Goal: Information Seeking & Learning: Learn about a topic

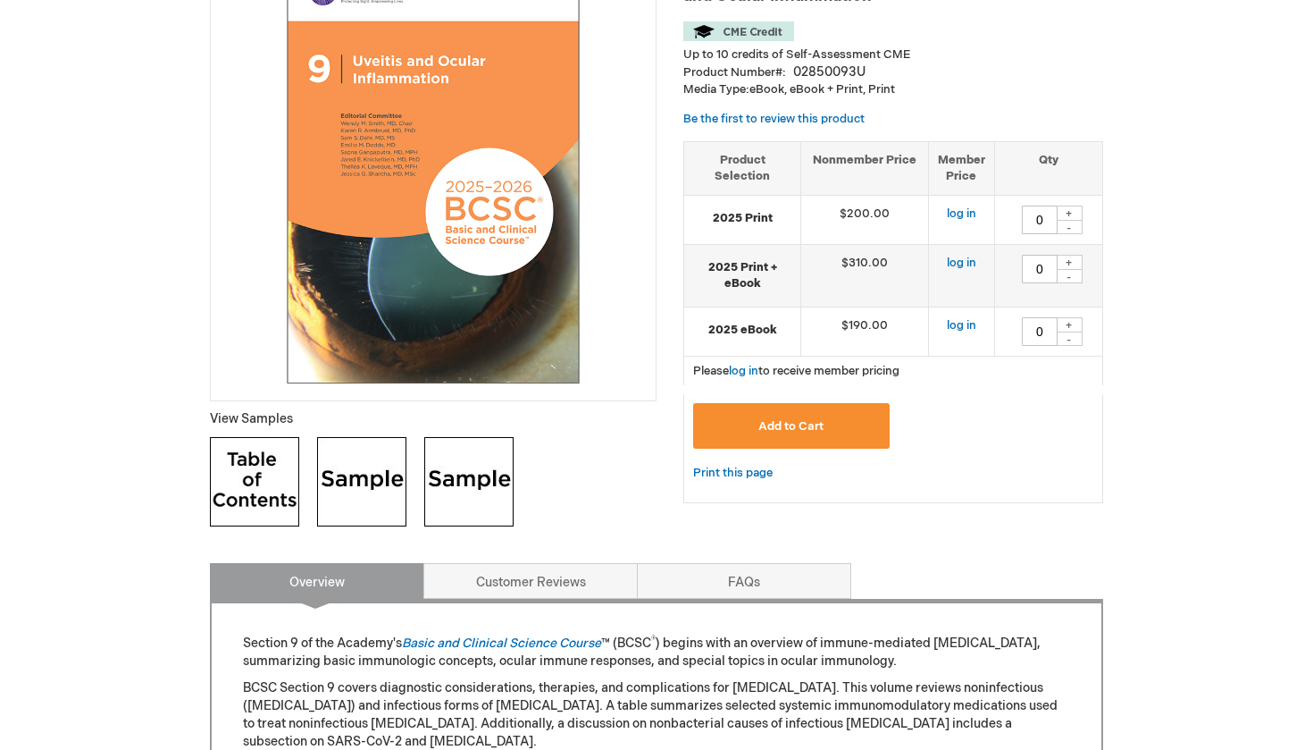
scroll to position [312, 0]
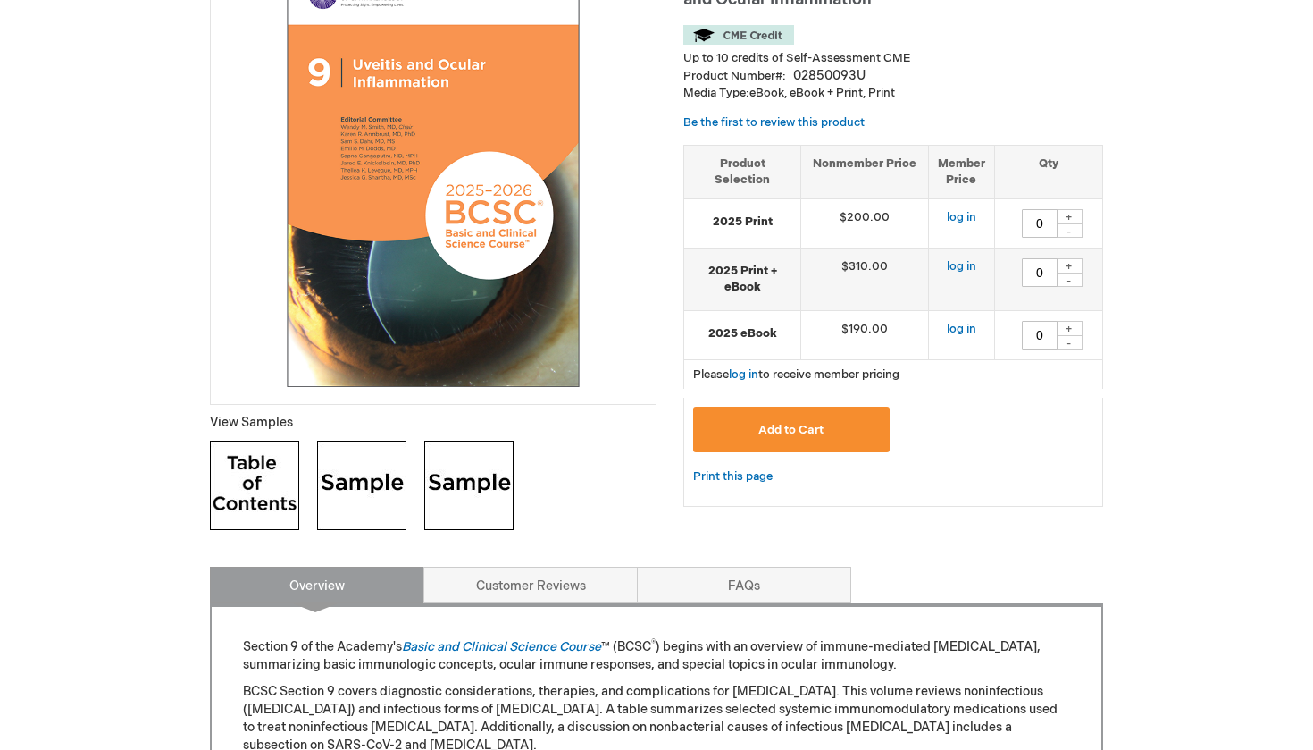
click at [222, 494] on img at bounding box center [254, 484] width 89 height 89
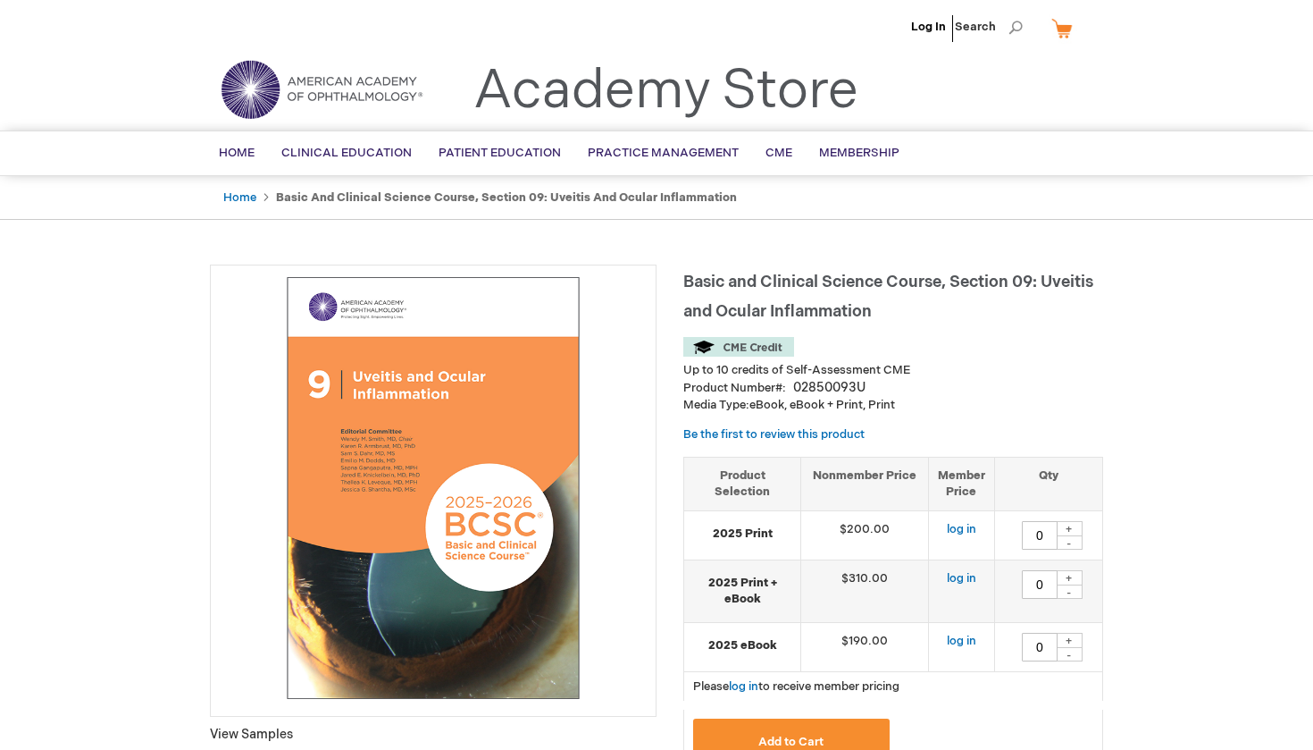
scroll to position [0, 0]
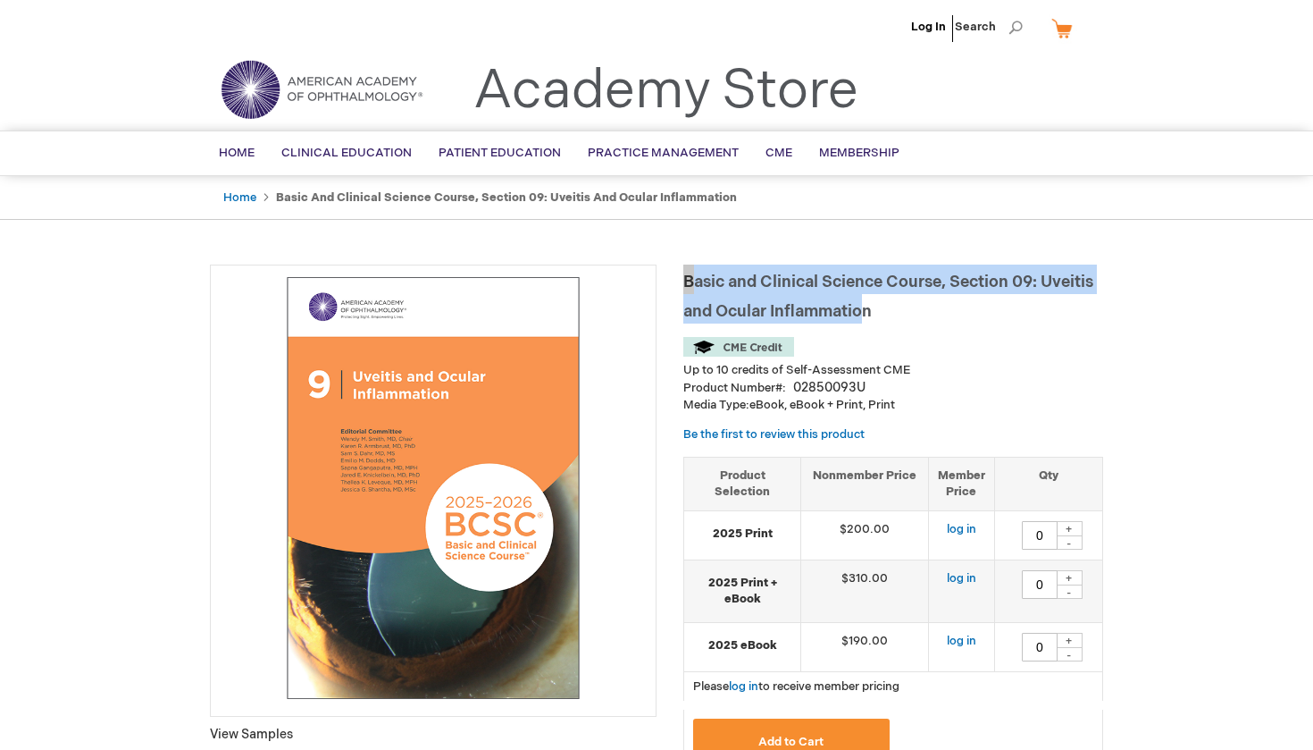
drag, startPoint x: 879, startPoint y: 309, endPoint x: 665, endPoint y: 278, distance: 216.7
copy span "Basic and Clinical Science Course, Section 09: [MEDICAL_DATA] and Ocular Inflam…"
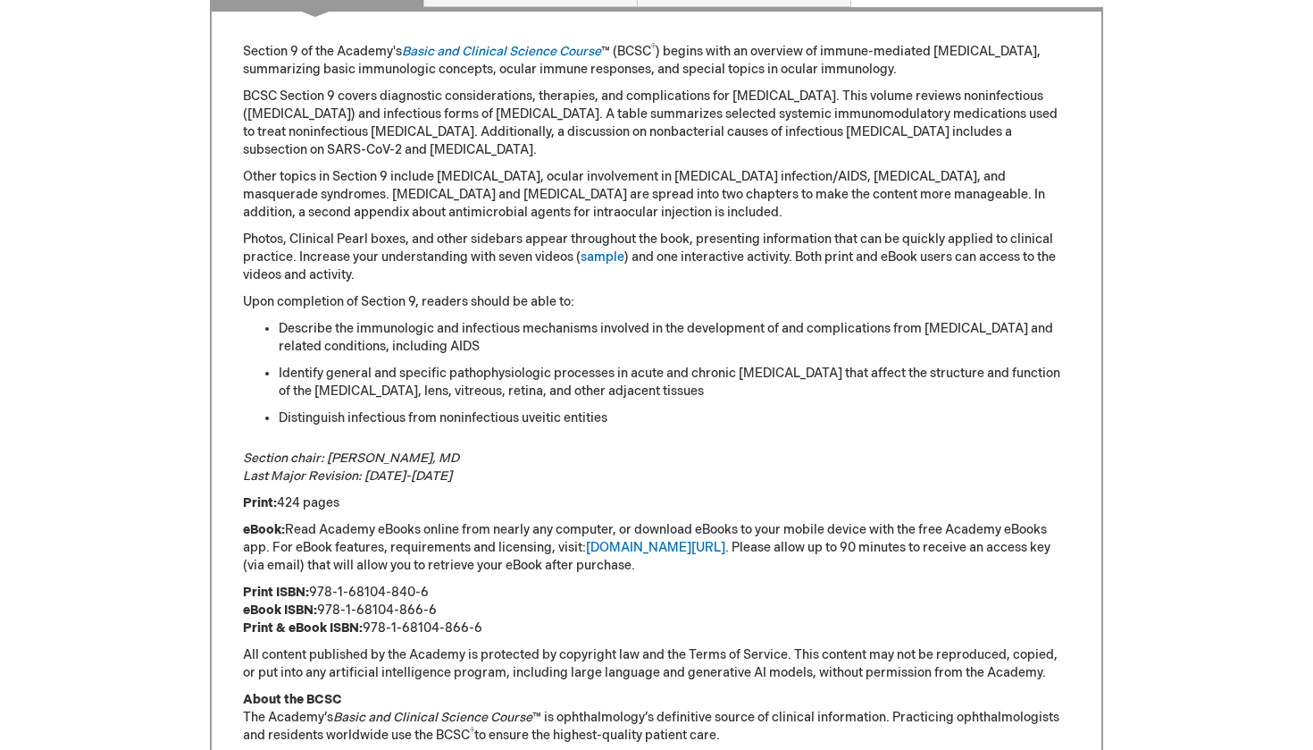
scroll to position [908, 0]
drag, startPoint x: 471, startPoint y: 437, endPoint x: 243, endPoint y: 433, distance: 227.8
click at [243, 448] on p "Section chair: [PERSON_NAME], MD Last Major Revision: [DATE]-[DATE]" at bounding box center [656, 466] width 827 height 36
copy em "Section chair: [PERSON_NAME], MD"
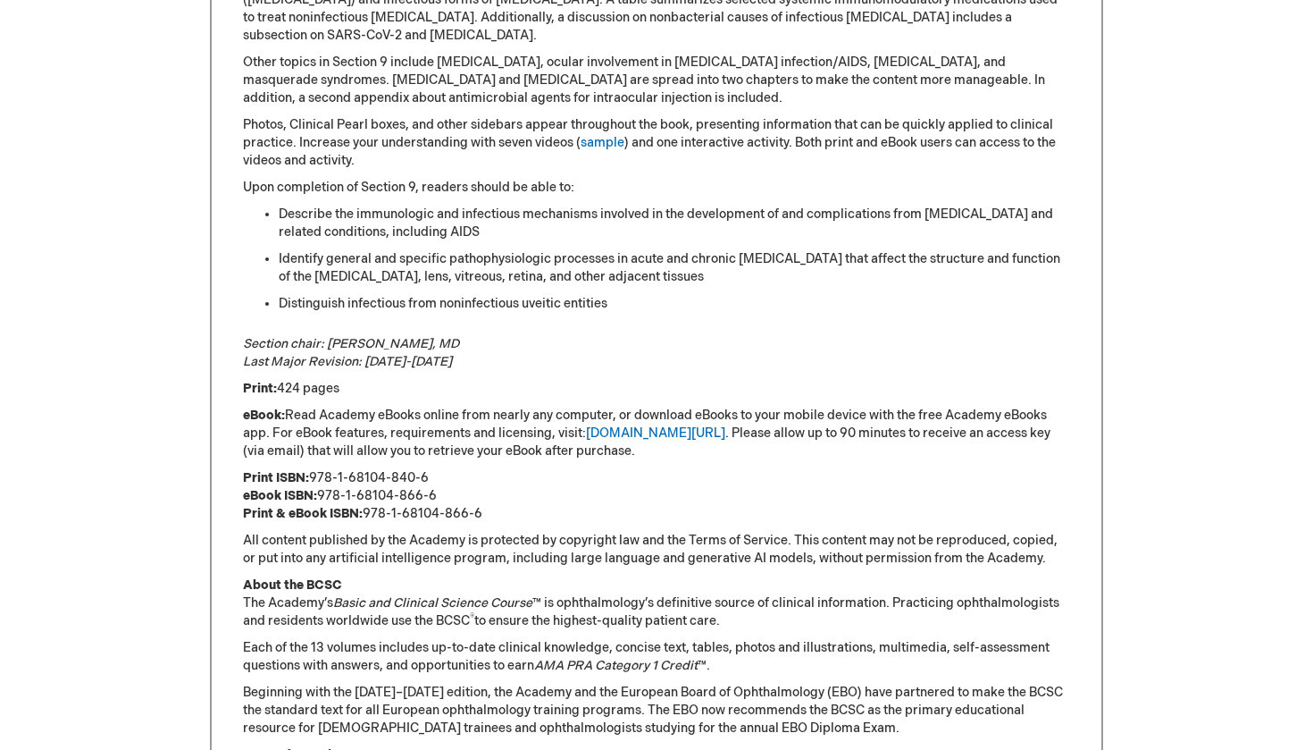
scroll to position [1025, 0]
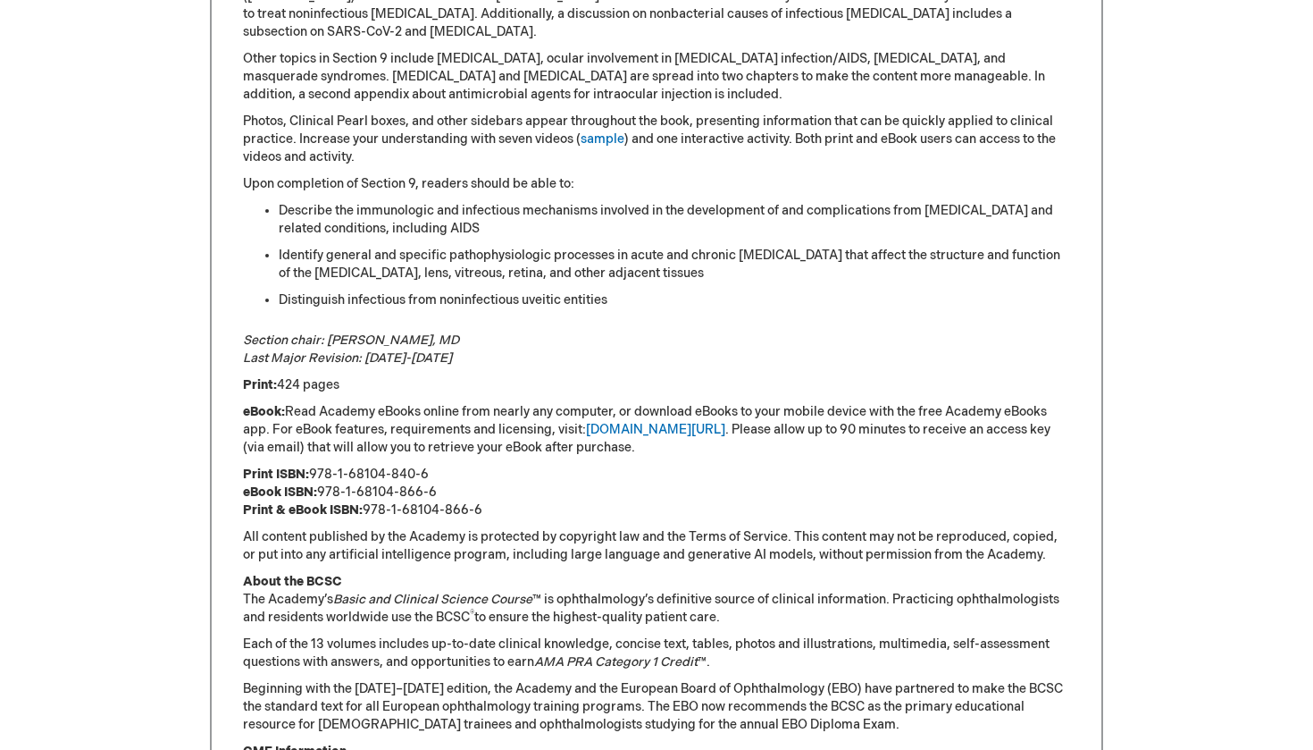
drag, startPoint x: 440, startPoint y: 457, endPoint x: 314, endPoint y: 455, distance: 125.1
click at [314, 465] on p "Print ISBN: 978-1-68104-840-6 eBook ISBN: 978-1-68104-866-6 Print & eBook ISBN:…" at bounding box center [656, 492] width 827 height 54
copy p "978-1-68104-840-6"
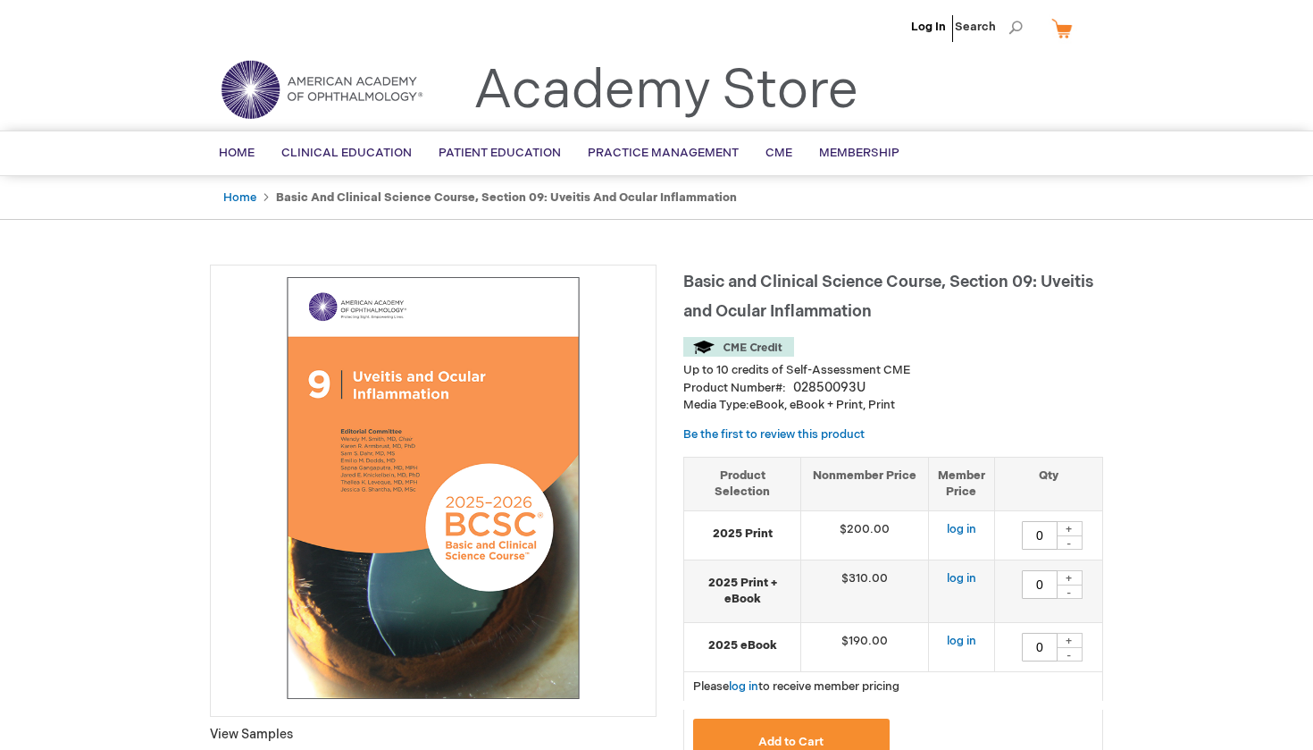
scroll to position [0, 0]
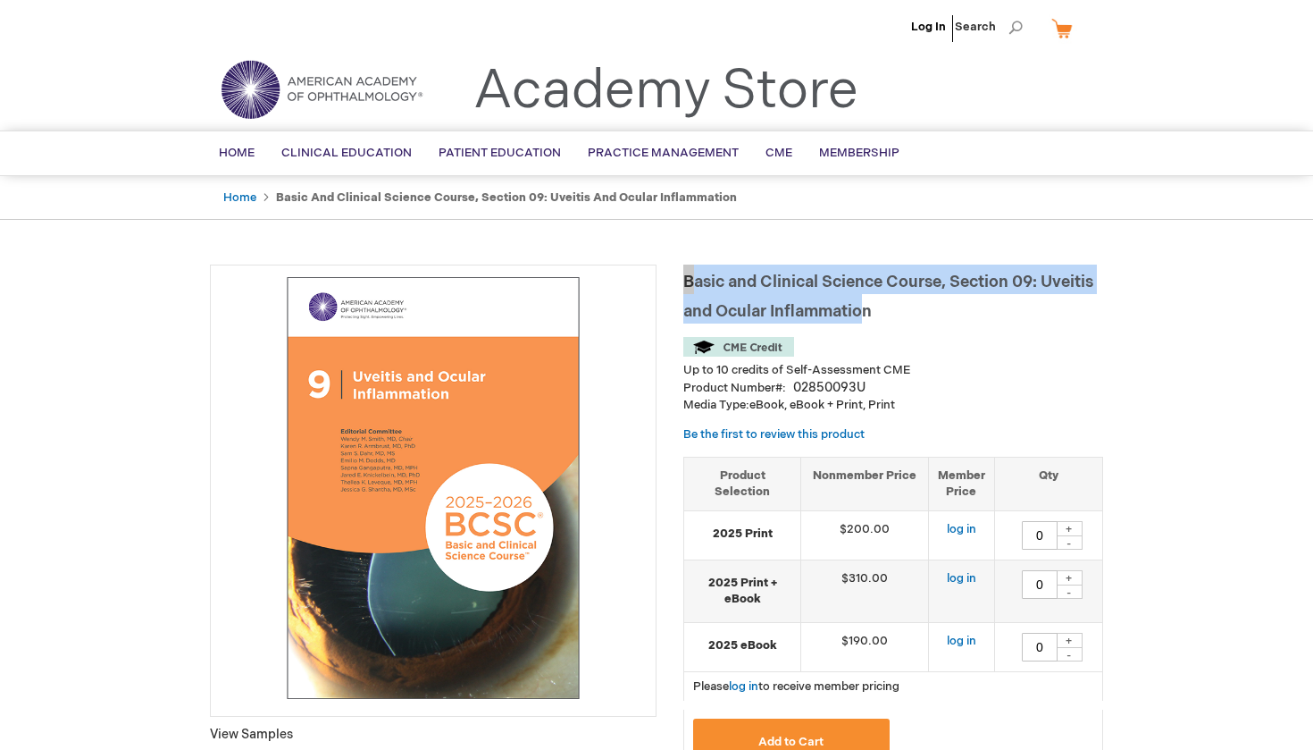
drag, startPoint x: 881, startPoint y: 312, endPoint x: 683, endPoint y: 285, distance: 200.1
copy span "Basic and Clinical Science Course, Section 09: [MEDICAL_DATA] and Ocular Inflam…"
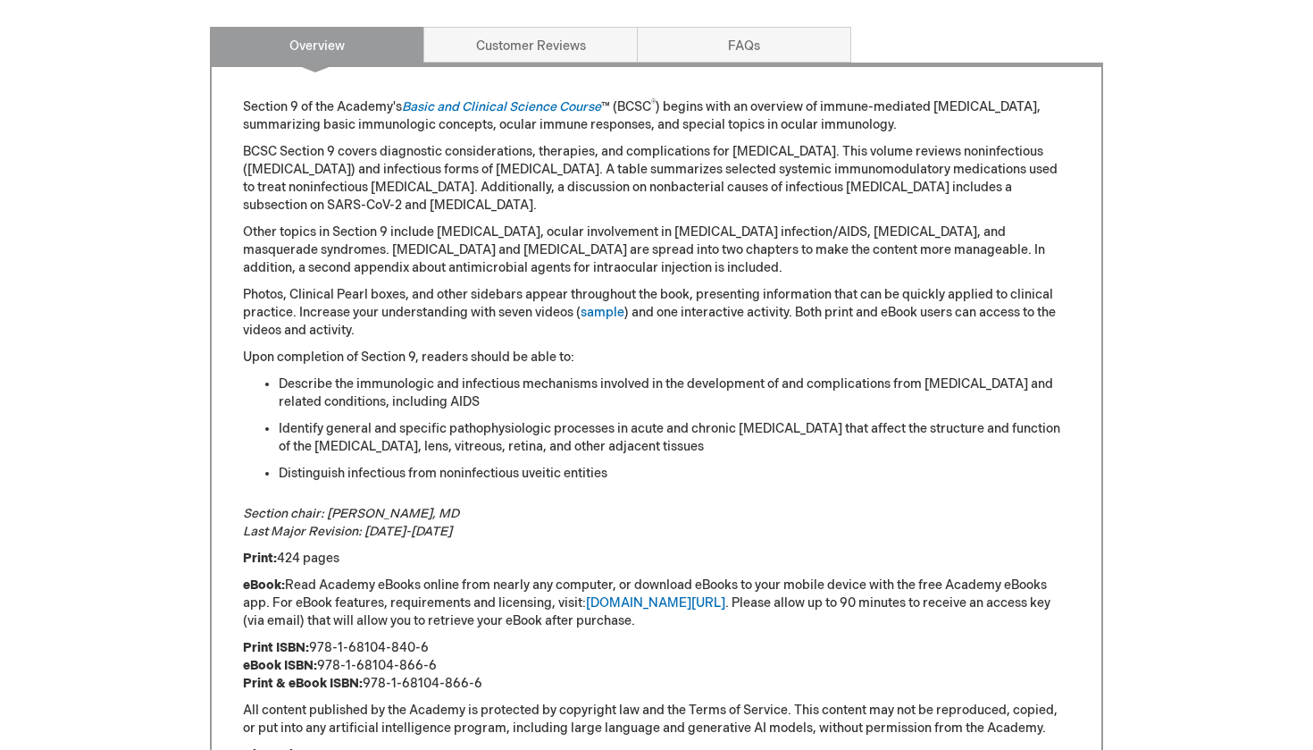
scroll to position [976, 0]
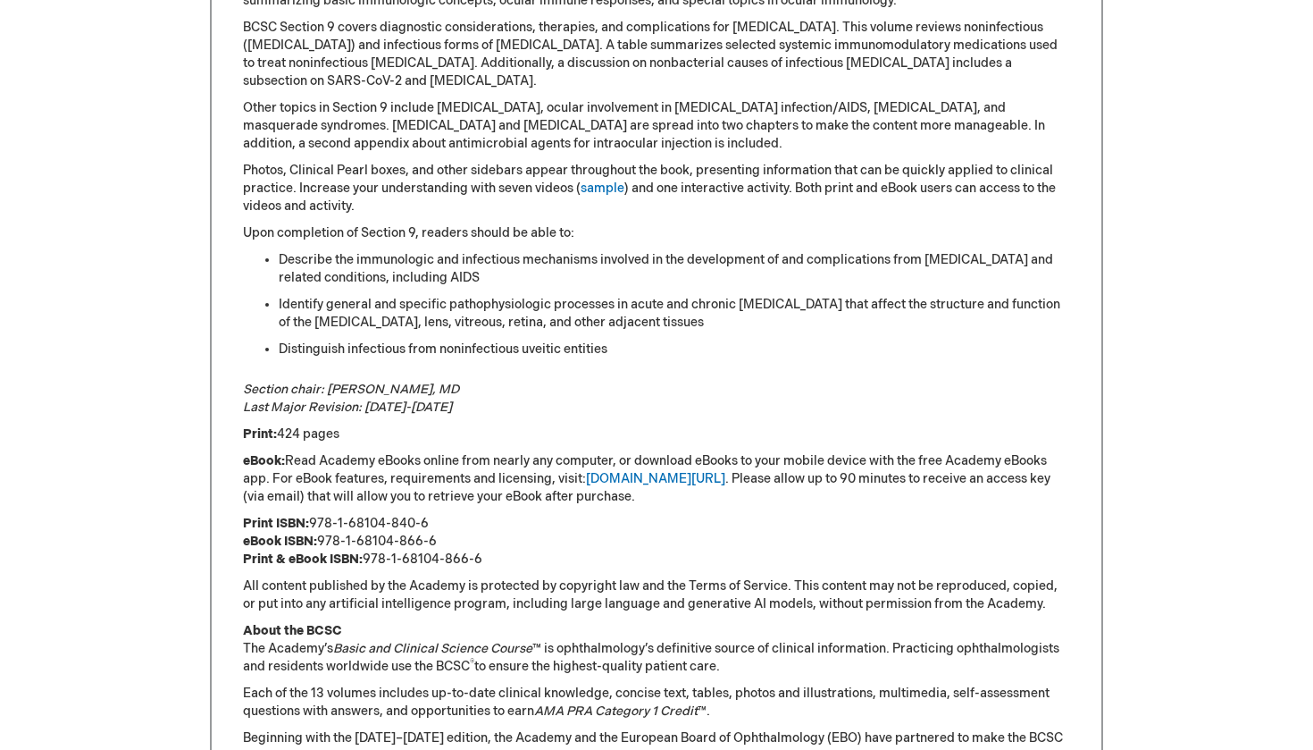
drag, startPoint x: 467, startPoint y: 368, endPoint x: 239, endPoint y: 379, distance: 228.1
click at [239, 379] on div "Section 9 of the Academy's Basic and Clinical Science Course ™ (BCSC ® ) begins…" at bounding box center [656, 430] width 893 height 985
click at [254, 381] on em "Section chair: [PERSON_NAME], MD Last Major Revision: [DATE]-[DATE]" at bounding box center [351, 397] width 216 height 33
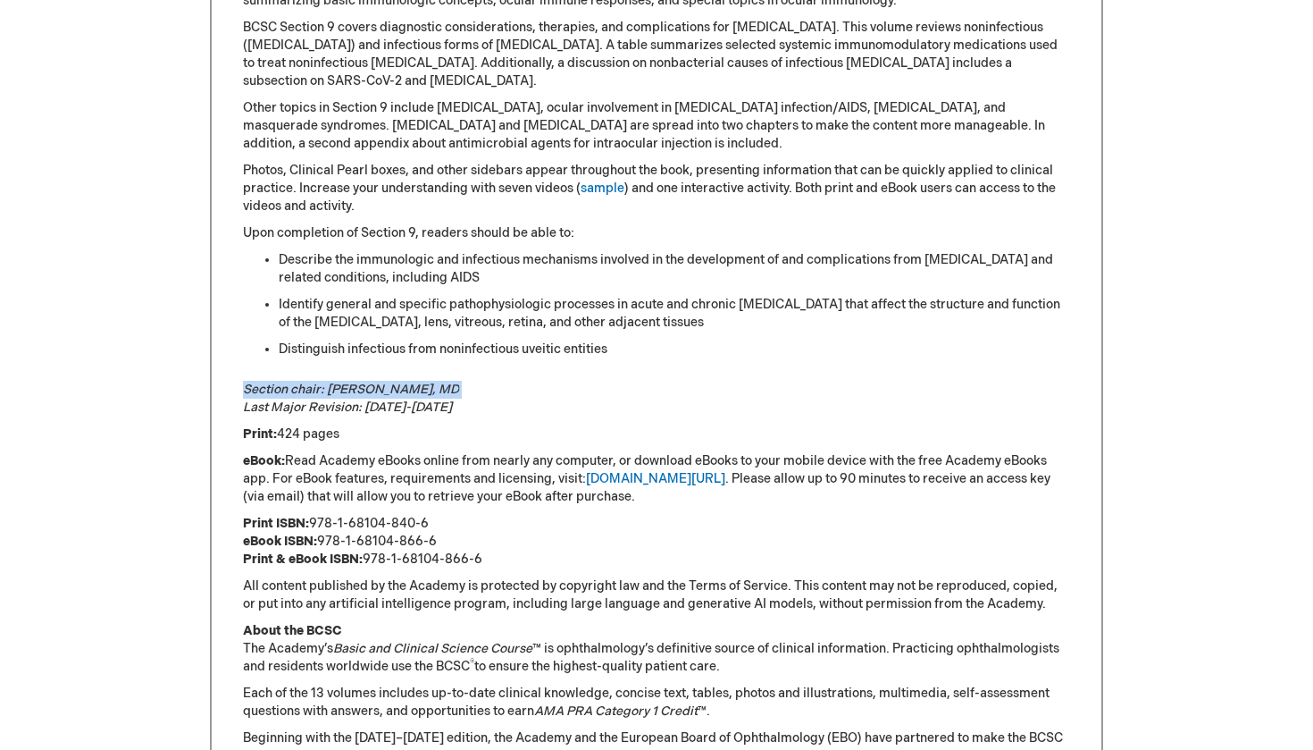
copy em "Section chair: [PERSON_NAME], MD"
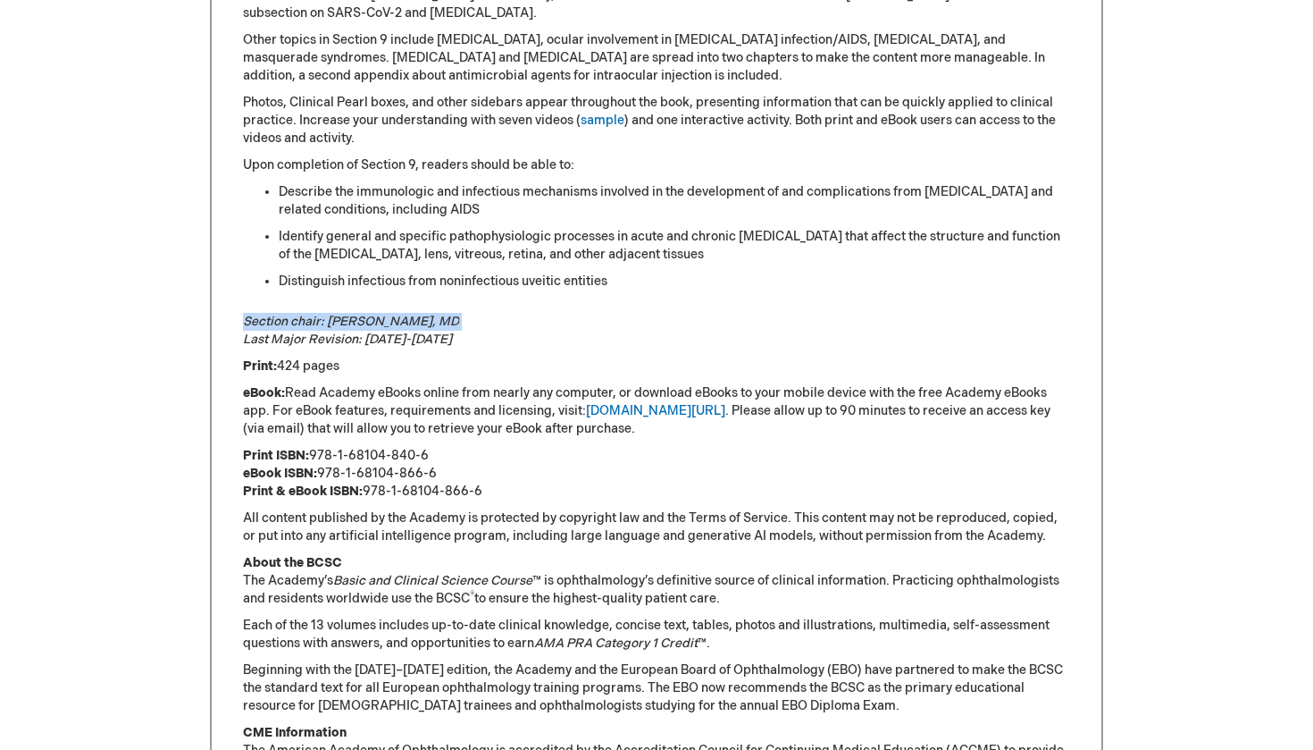
scroll to position [1044, 0]
drag, startPoint x: 435, startPoint y: 434, endPoint x: 313, endPoint y: 437, distance: 122.4
click at [313, 446] on p "Print ISBN: 978-1-68104-840-6 eBook ISBN: 978-1-68104-866-6 Print & eBook ISBN:…" at bounding box center [656, 473] width 827 height 54
copy p "978-1-68104-840-6"
